Goal: Task Accomplishment & Management: Use online tool/utility

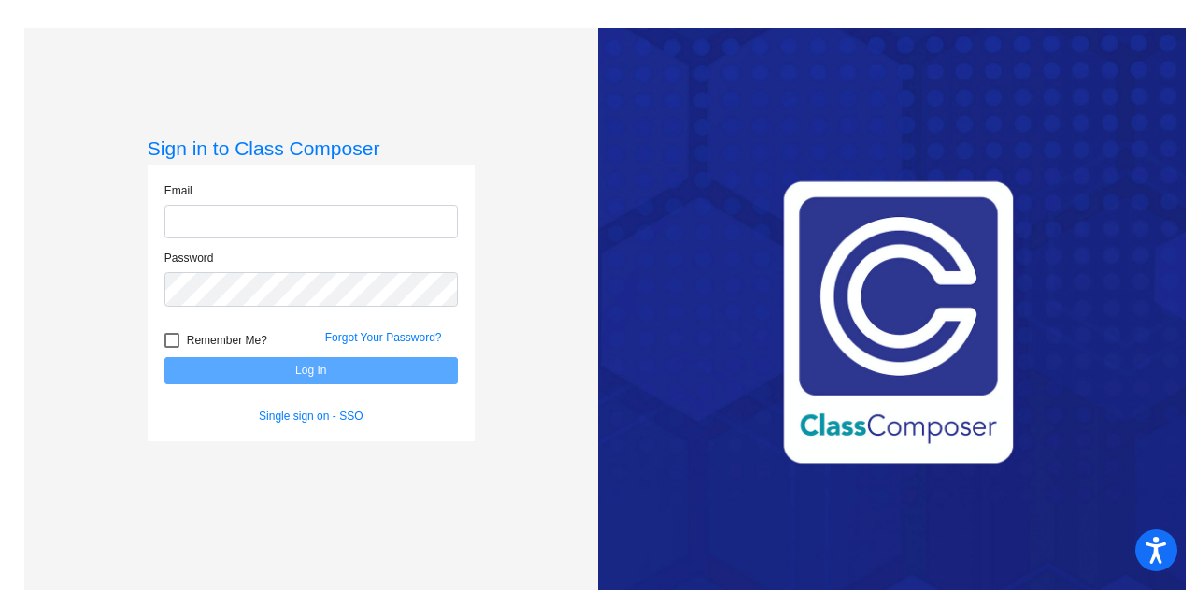
drag, startPoint x: 239, startPoint y: 223, endPoint x: 215, endPoint y: 227, distance: 24.6
click at [215, 227] on input "email" at bounding box center [311, 222] width 293 height 35
type input "[EMAIL_ADDRESS][PERSON_NAME][DOMAIN_NAME]"
click at [174, 339] on div at bounding box center [172, 340] width 15 height 15
click at [172, 348] on input "Remember Me?" at bounding box center [171, 348] width 1 height 1
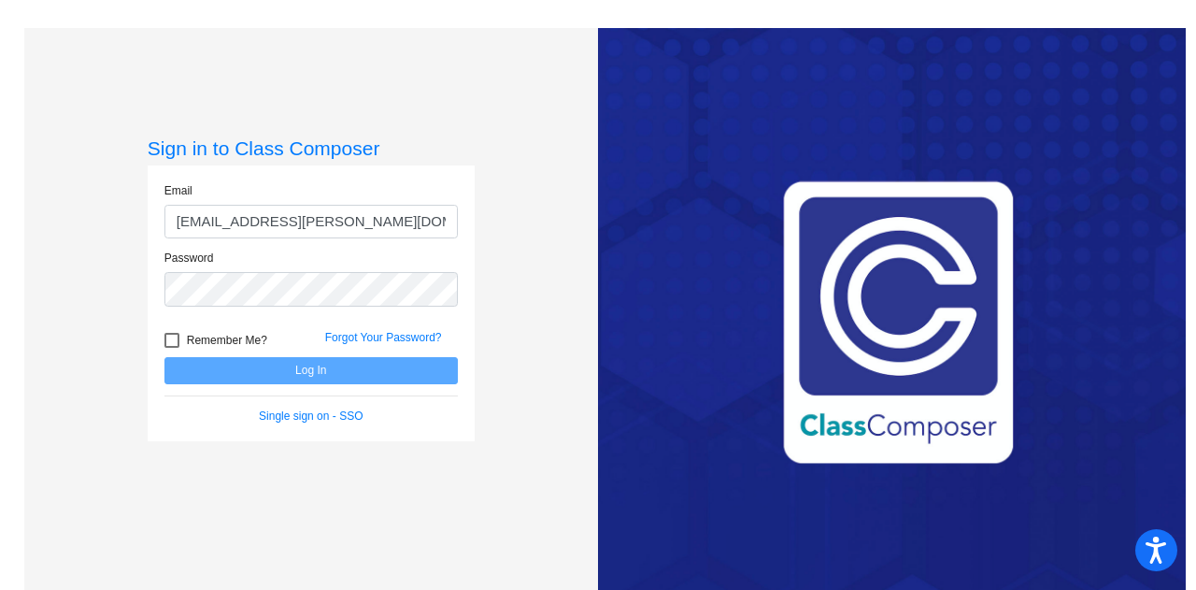
checkbox input "true"
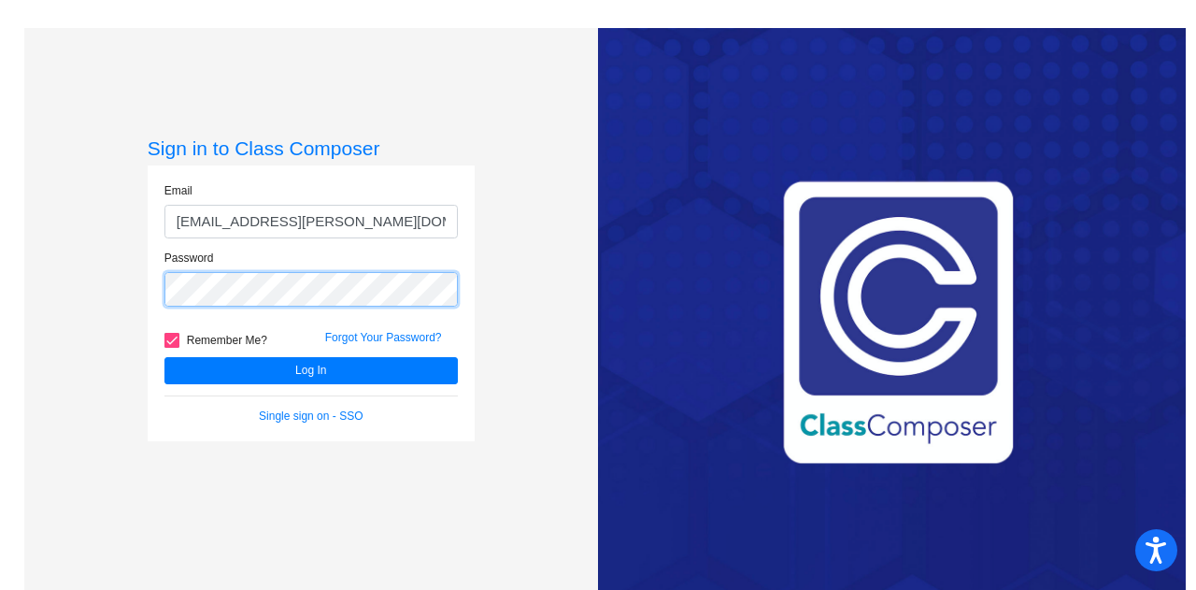
click at [165, 357] on button "Log In" at bounding box center [311, 370] width 293 height 27
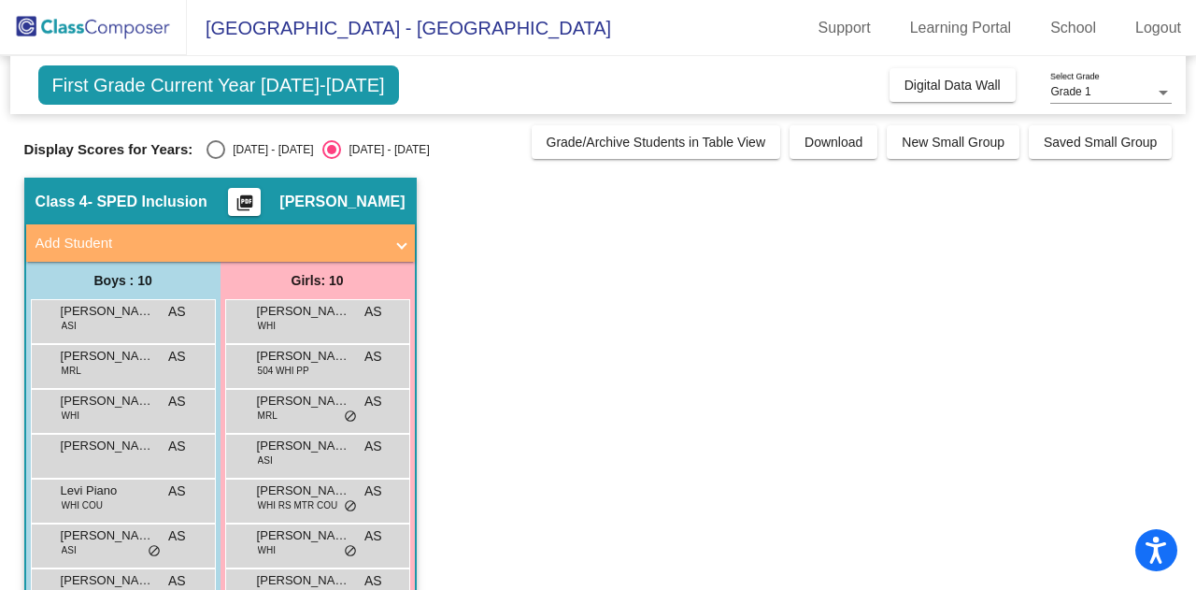
click at [217, 150] on div "Select an option" at bounding box center [216, 149] width 19 height 19
click at [216, 159] on input "[DATE] - [DATE]" at bounding box center [215, 159] width 1 height 1
radio input "true"
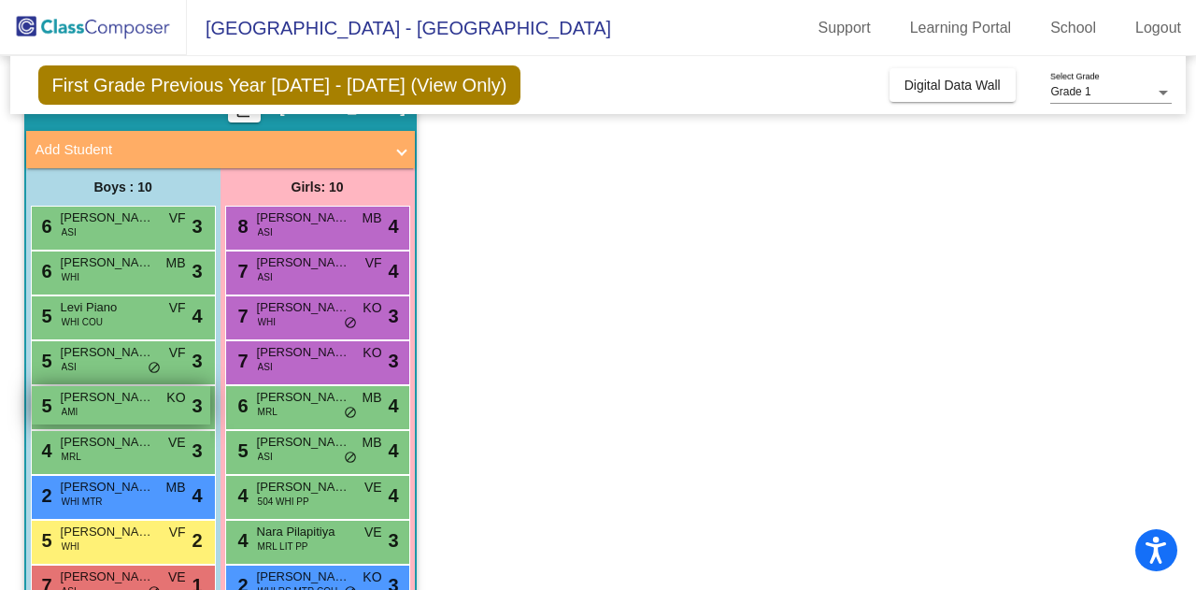
scroll to position [187, 0]
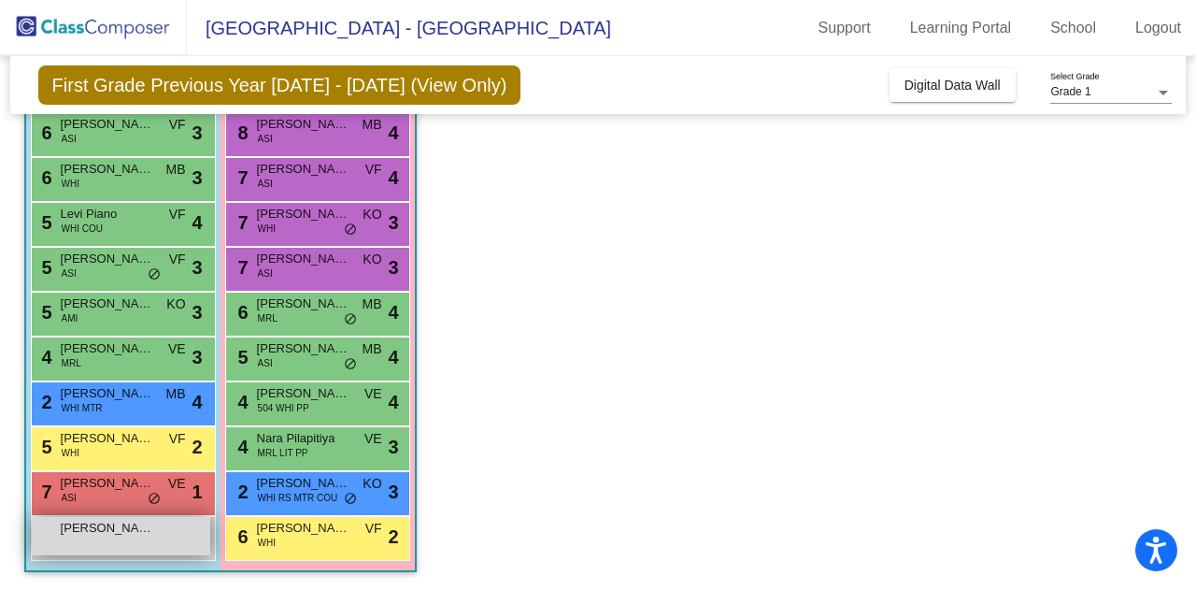
click at [111, 541] on div "[PERSON_NAME] lock do_not_disturb_alt" at bounding box center [121, 536] width 179 height 38
